Goal: Task Accomplishment & Management: Manage account settings

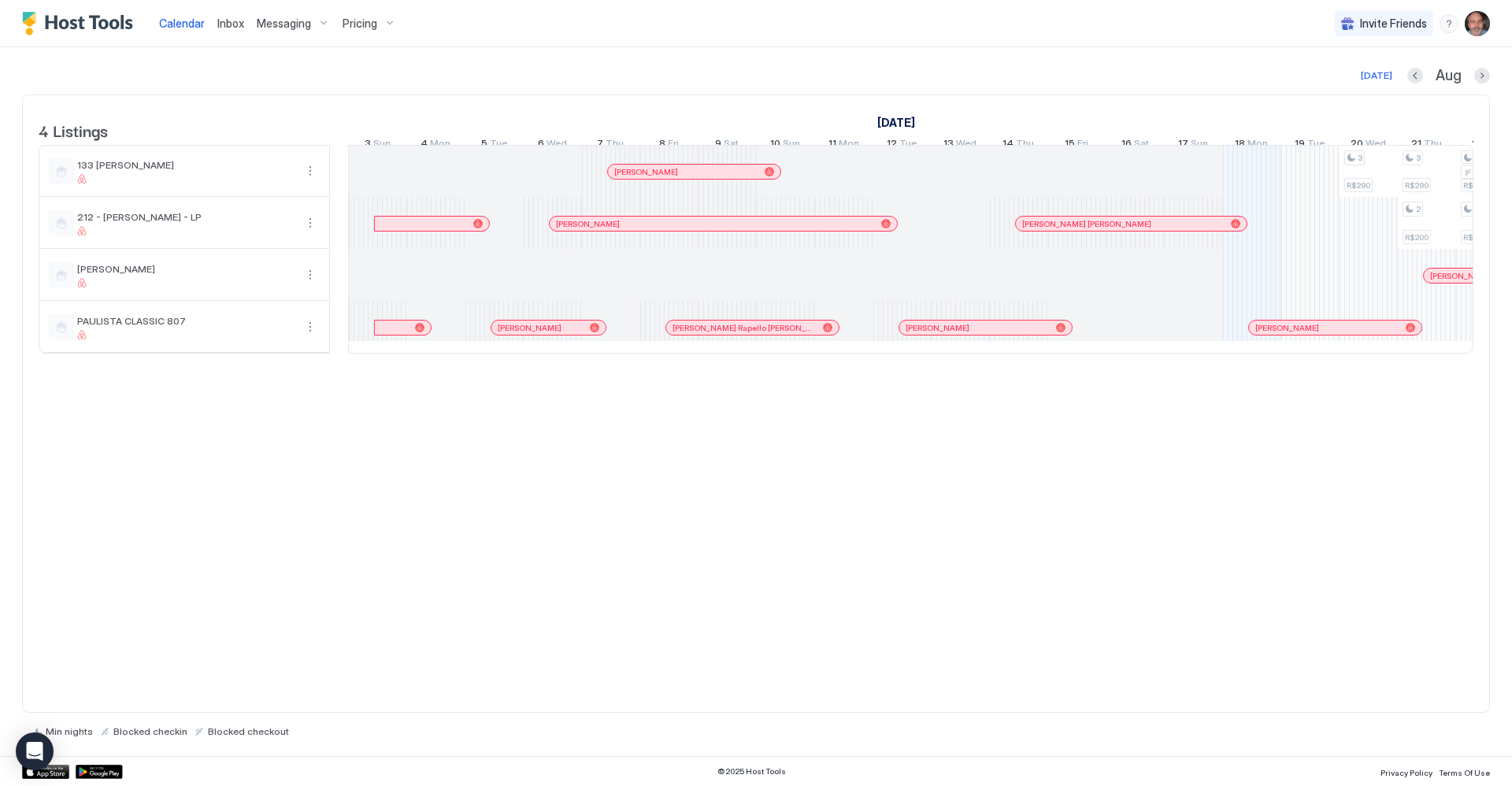
scroll to position [0, 875]
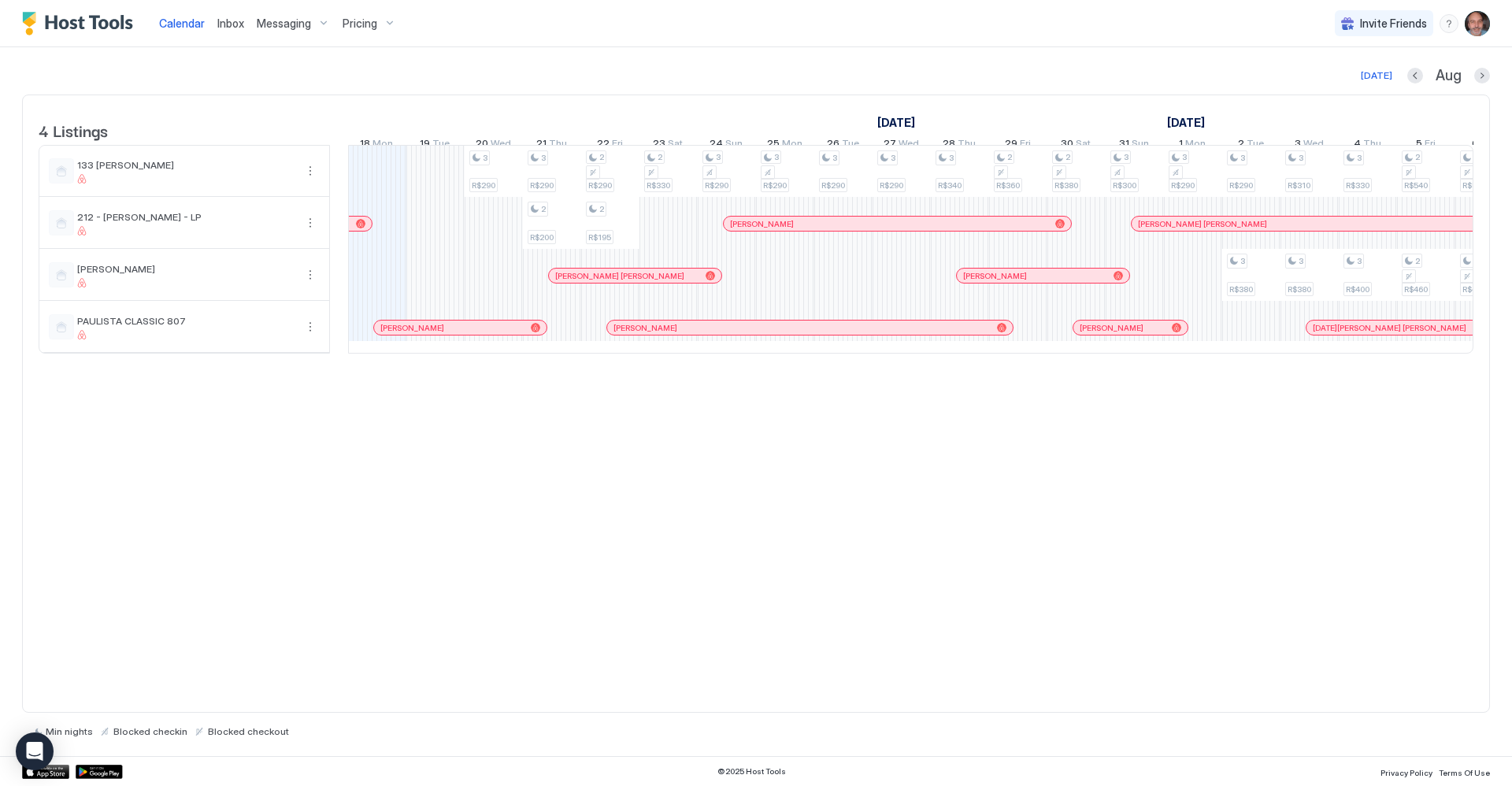
click at [1470, 26] on img "User profile" at bounding box center [1477, 24] width 26 height 26
click at [1349, 90] on span "Settings" at bounding box center [1335, 88] width 43 height 15
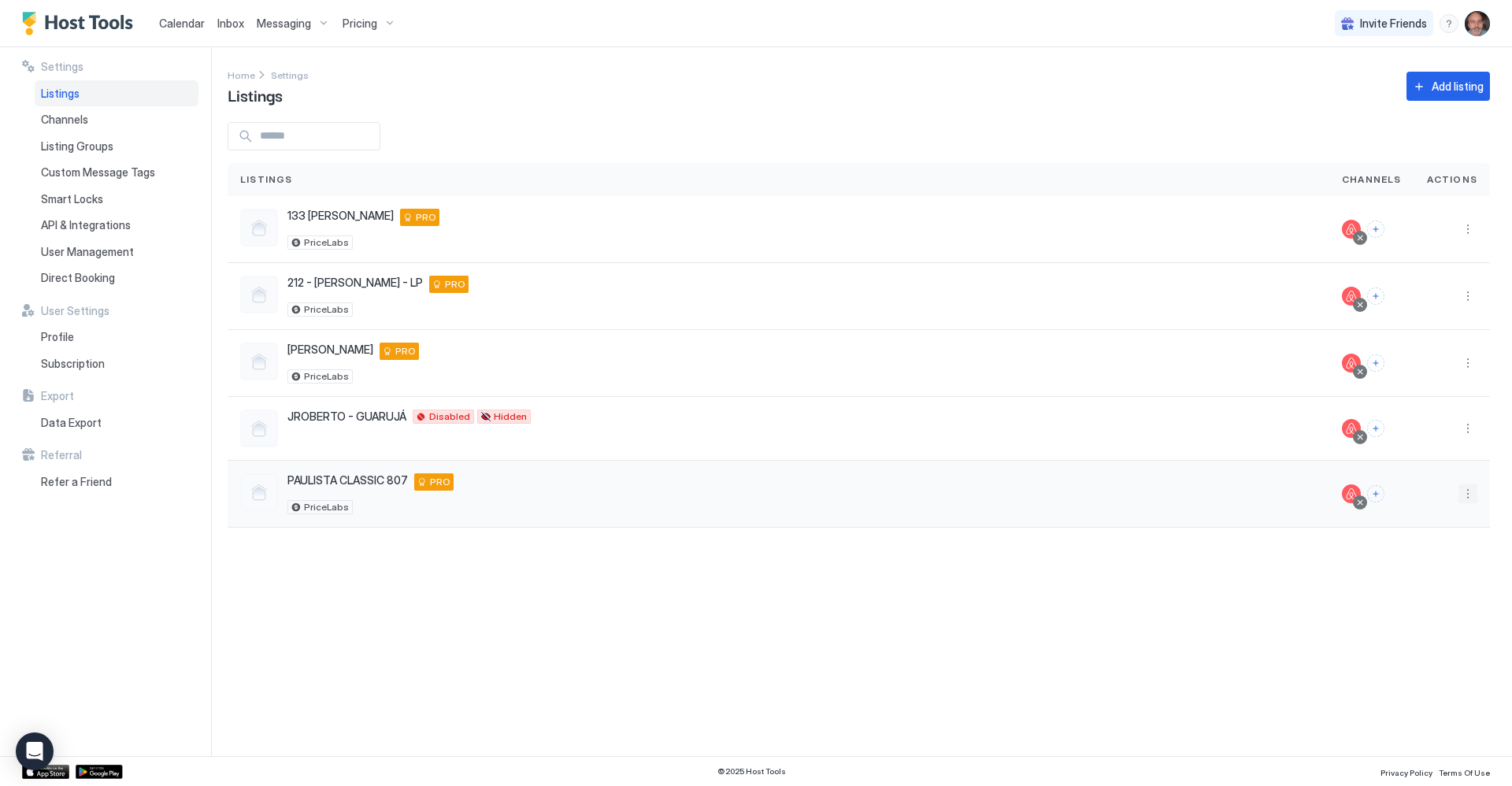
click at [1475, 498] on button "More options" at bounding box center [1468, 493] width 19 height 19
drag, startPoint x: 1271, startPoint y: 658, endPoint x: 1290, endPoint y: 638, distance: 27.6
click at [1273, 658] on div at bounding box center [756, 393] width 1512 height 786
click at [1468, 489] on button "More options" at bounding box center [1468, 493] width 19 height 19
click at [1427, 617] on span "Airbnb Settings" at bounding box center [1430, 617] width 70 height 12
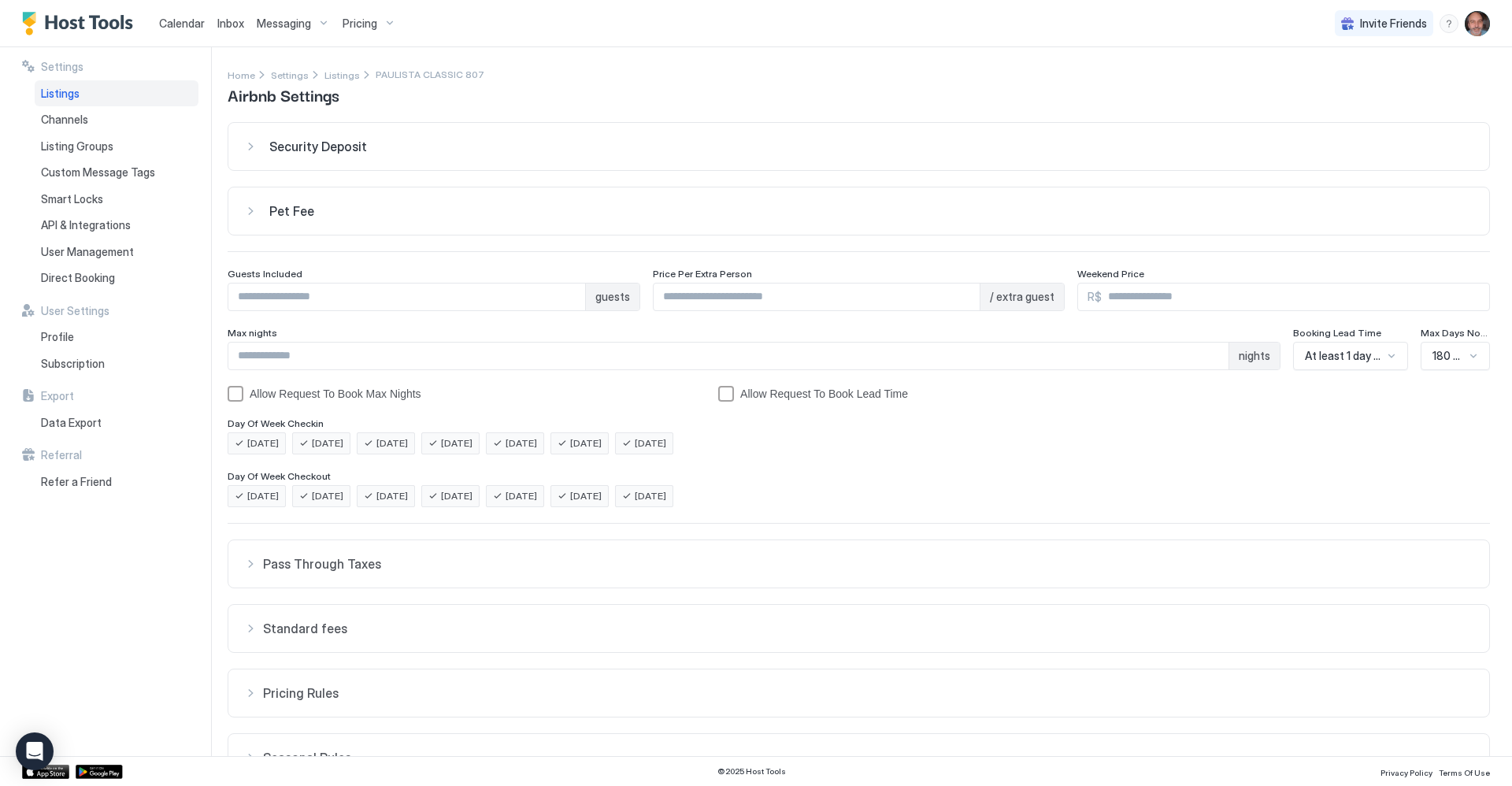
click at [356, 20] on span "Pricing" at bounding box center [359, 23] width 35 height 15
click at [579, 10] on div at bounding box center [756, 393] width 1512 height 786
click at [342, 79] on span "Listings" at bounding box center [342, 75] width 36 height 12
